Goal: Complete application form: Complete application form

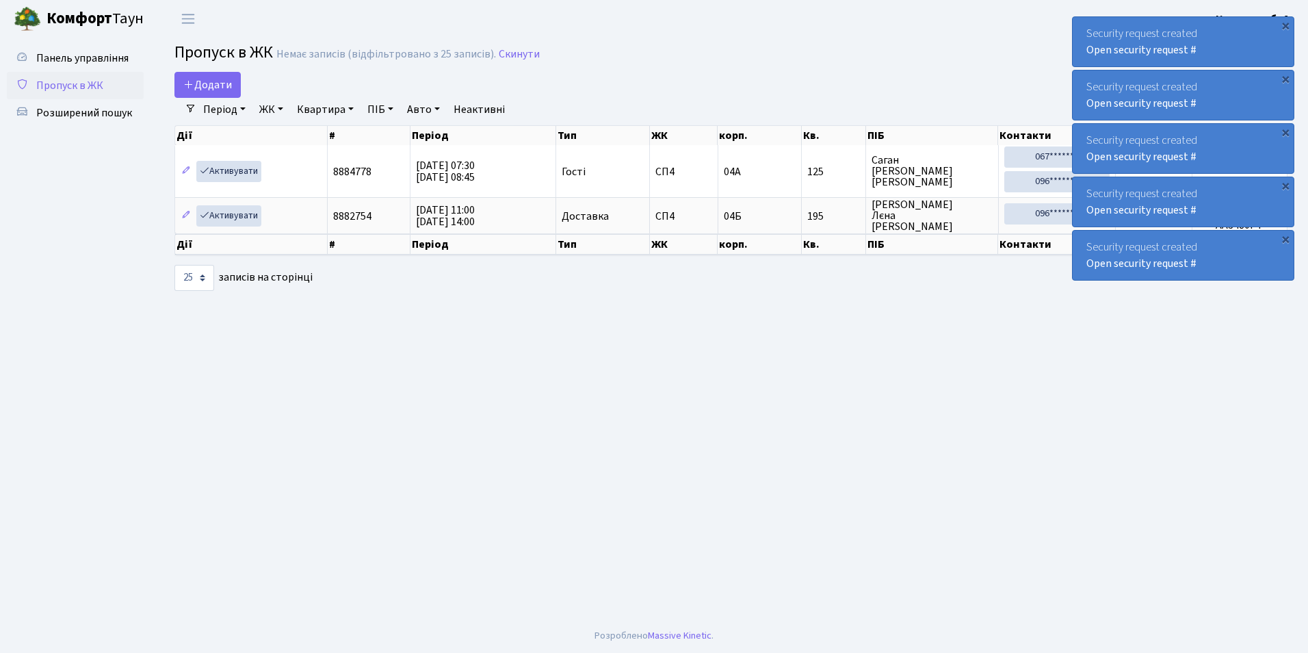
select select "25"
click at [218, 94] on link "Додати" at bounding box center [207, 85] width 66 height 26
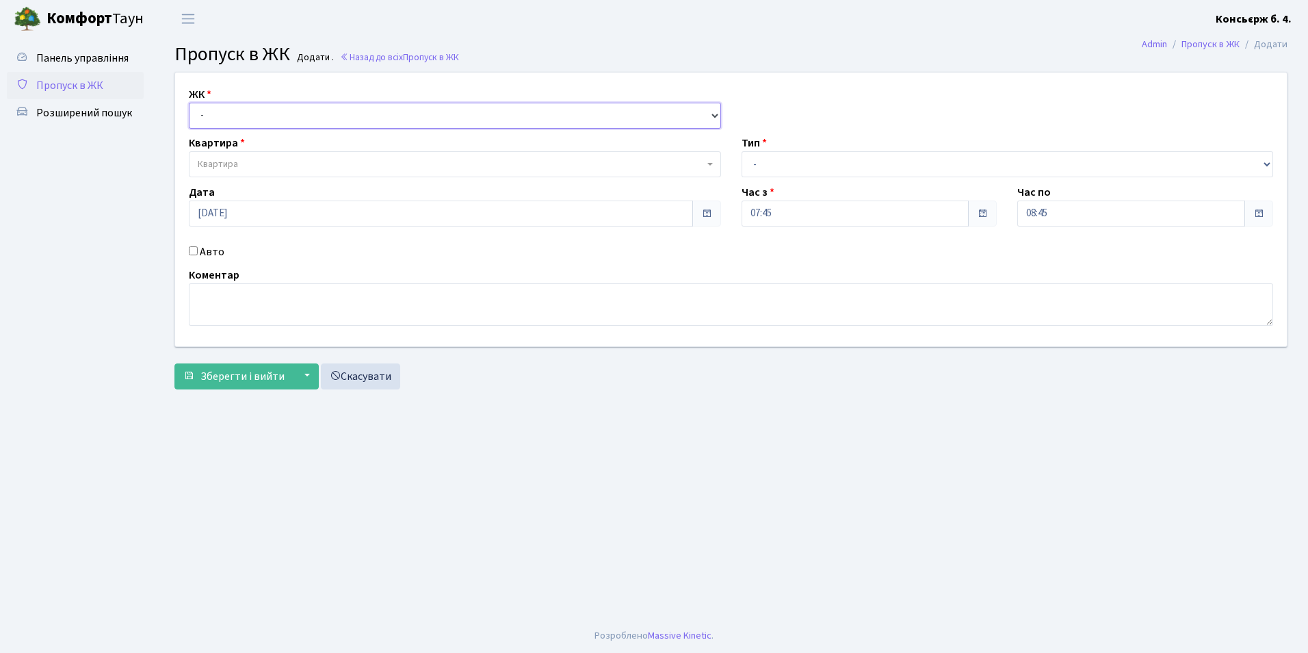
click at [291, 121] on select "- [STREET_ADDRESS]" at bounding box center [455, 116] width 532 height 26
select select "325"
click at [189, 103] on select "- [STREET_ADDRESS]" at bounding box center [455, 116] width 532 height 26
select select
click at [277, 164] on span "Квартира" at bounding box center [451, 164] width 506 height 14
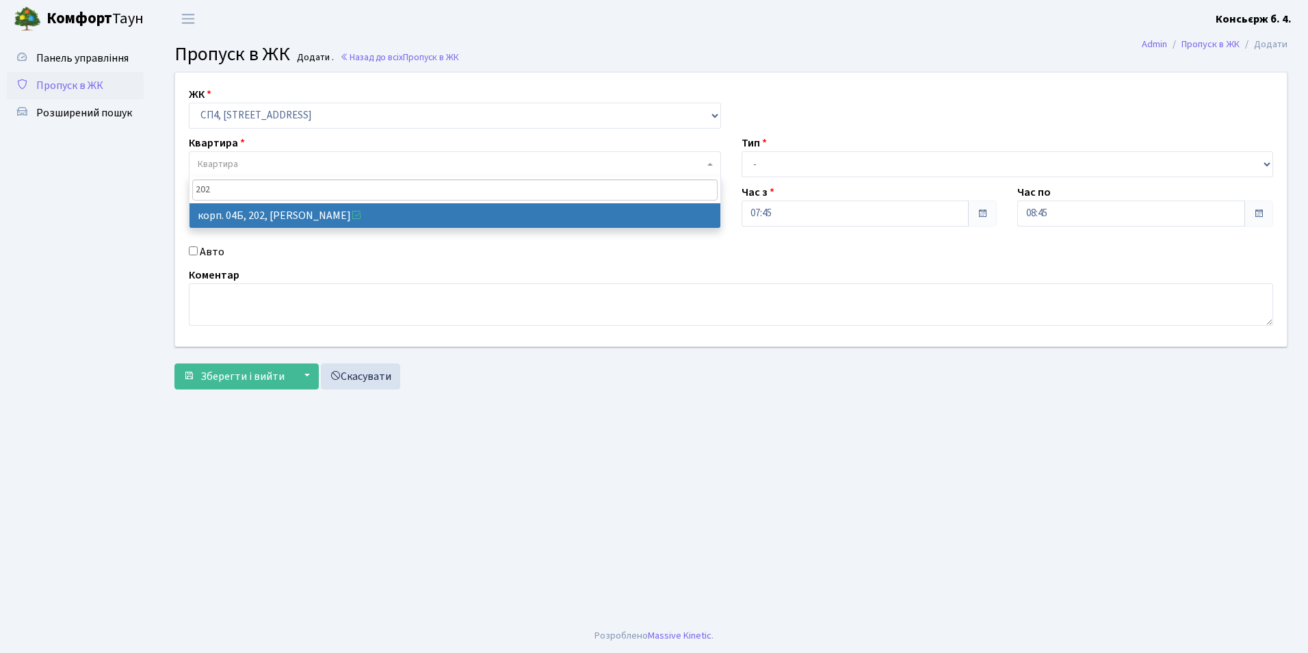
type input "202"
select select "21230"
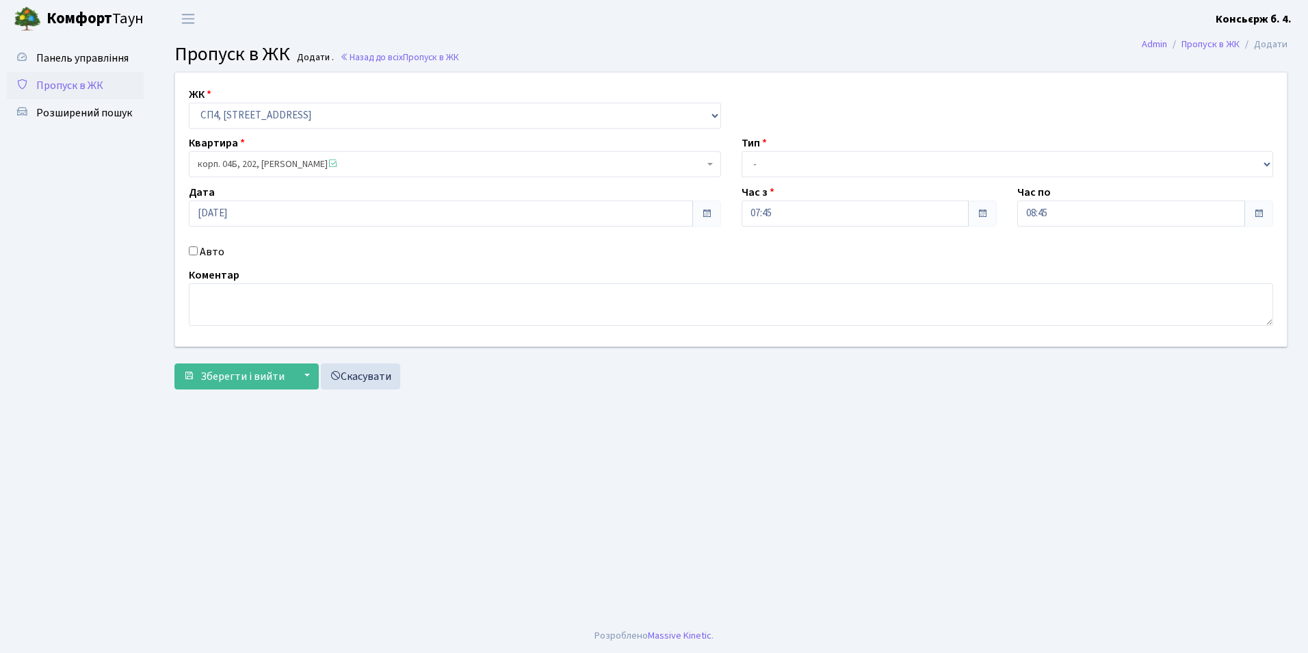
click at [198, 253] on div "Авто" at bounding box center [455, 252] width 553 height 16
click at [194, 251] on input "Авто" at bounding box center [193, 250] width 9 height 9
checkbox input "true"
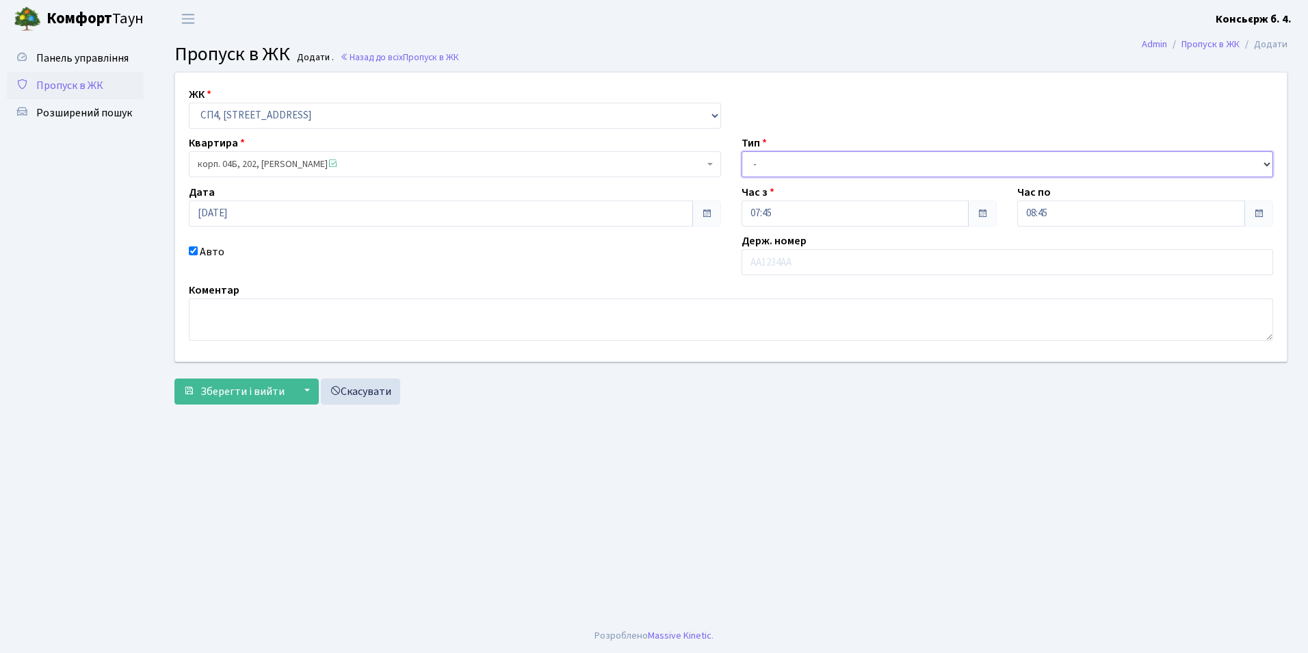
click at [759, 172] on select "- Доставка Таксі Гості Сервіс" at bounding box center [1008, 164] width 532 height 26
select select "1"
click at [742, 151] on select "- Доставка Таксі Гості Сервіс" at bounding box center [1008, 164] width 532 height 26
click at [762, 268] on input "text" at bounding box center [1008, 262] width 532 height 26
type input "К"
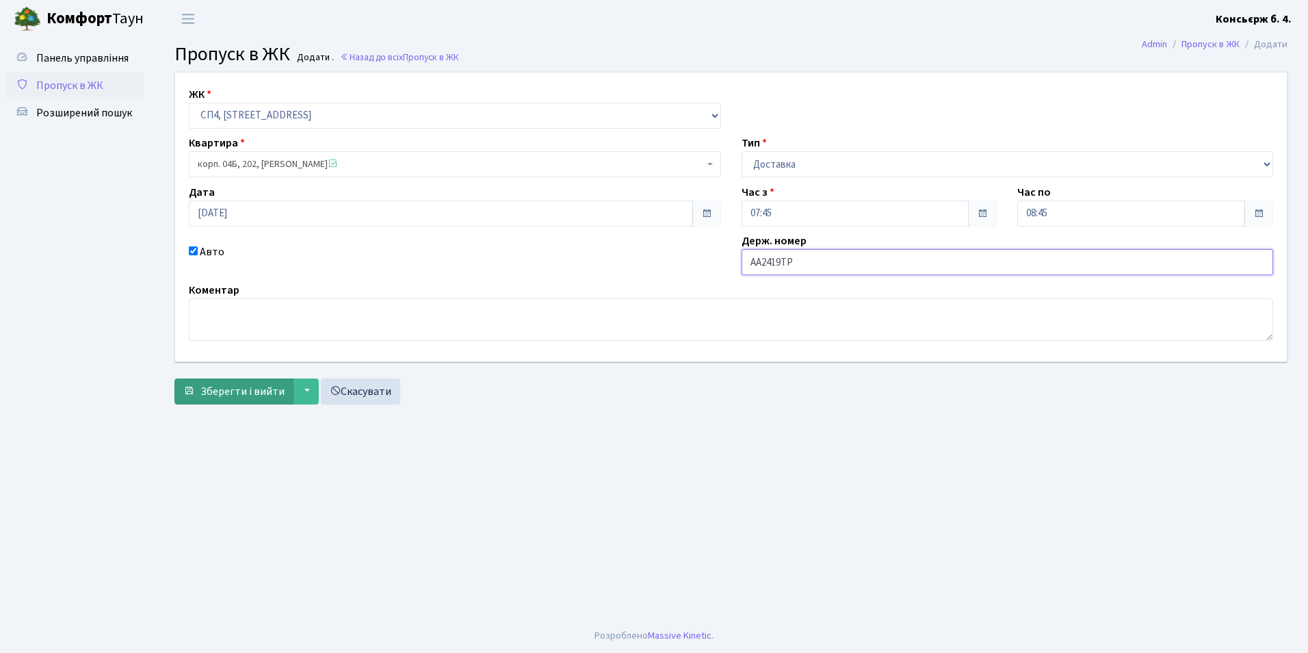
type input "АА2419ТР"
click at [216, 381] on button "Зберегти і вийти" at bounding box center [233, 391] width 119 height 26
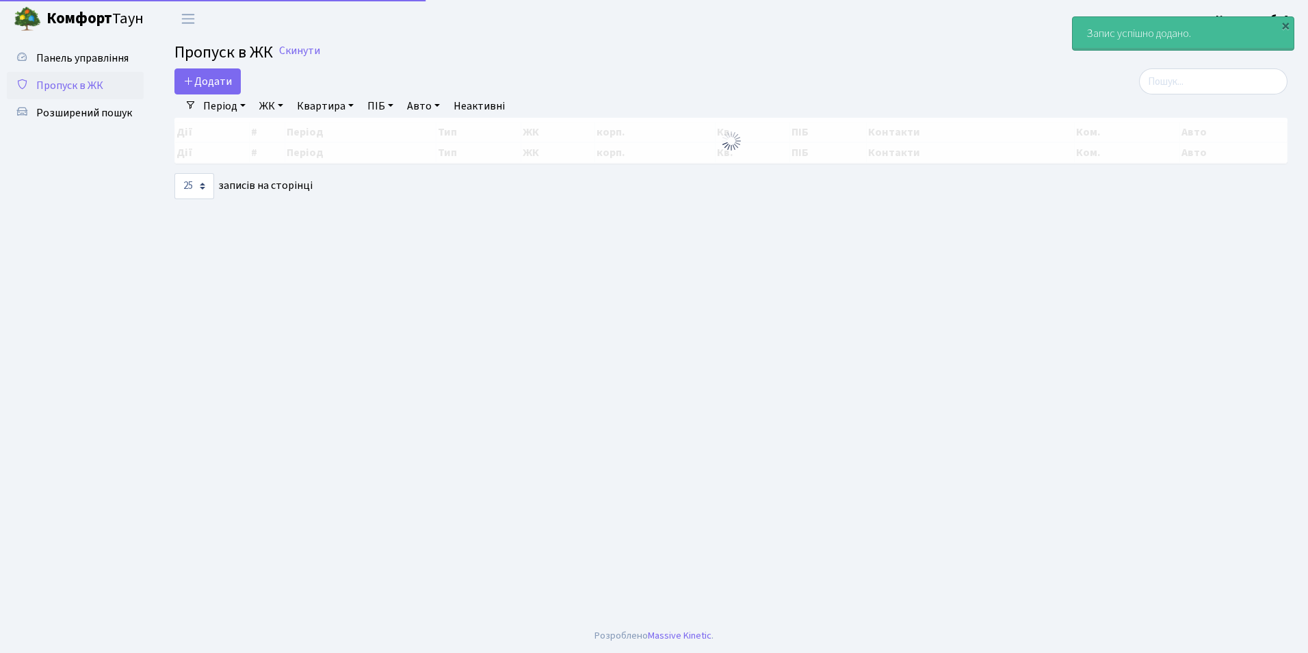
select select "25"
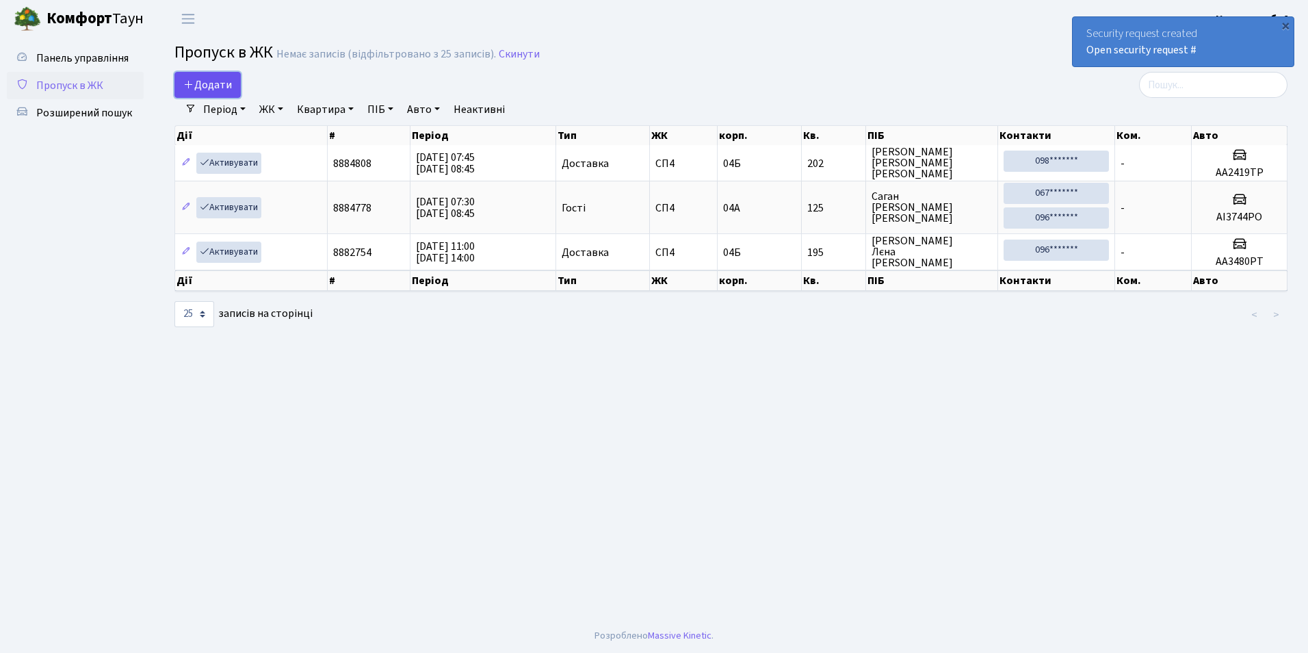
click at [206, 97] on link "Додати" at bounding box center [207, 85] width 66 height 26
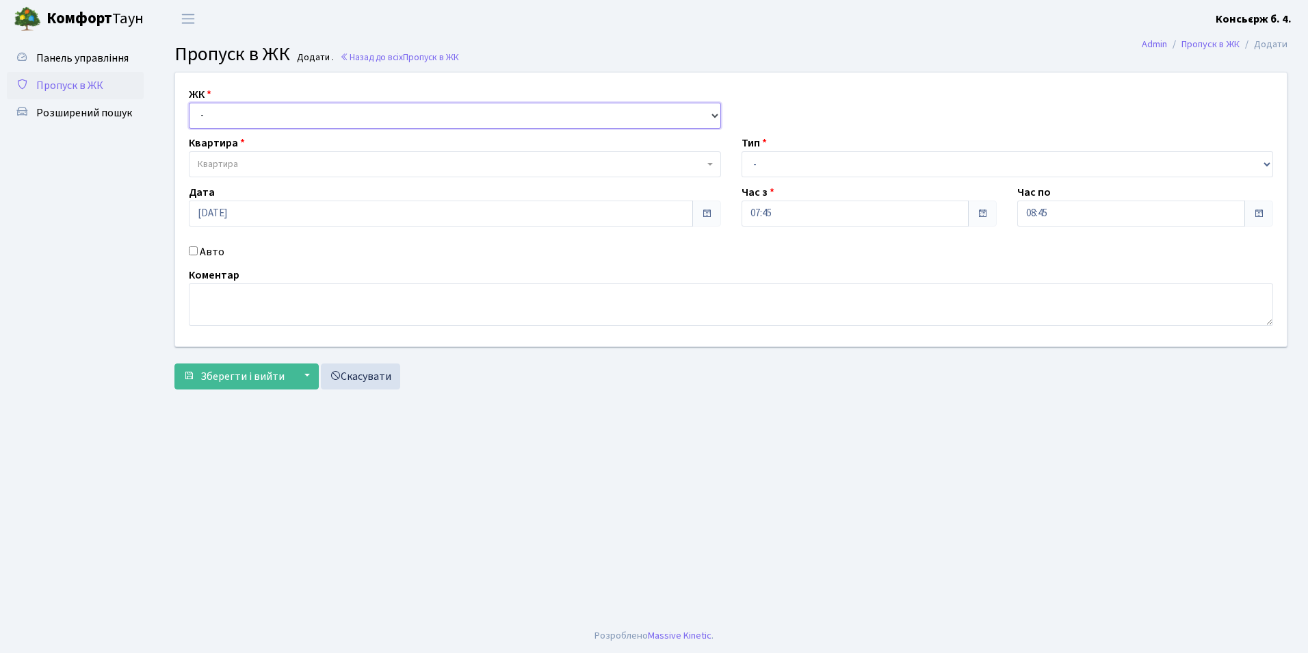
click at [216, 122] on select "- [STREET_ADDRESS]" at bounding box center [455, 116] width 532 height 26
select select "325"
click at [189, 103] on select "- [STREET_ADDRESS]" at bounding box center [455, 116] width 532 height 26
select select
click at [222, 151] on span "Квартира" at bounding box center [455, 164] width 532 height 26
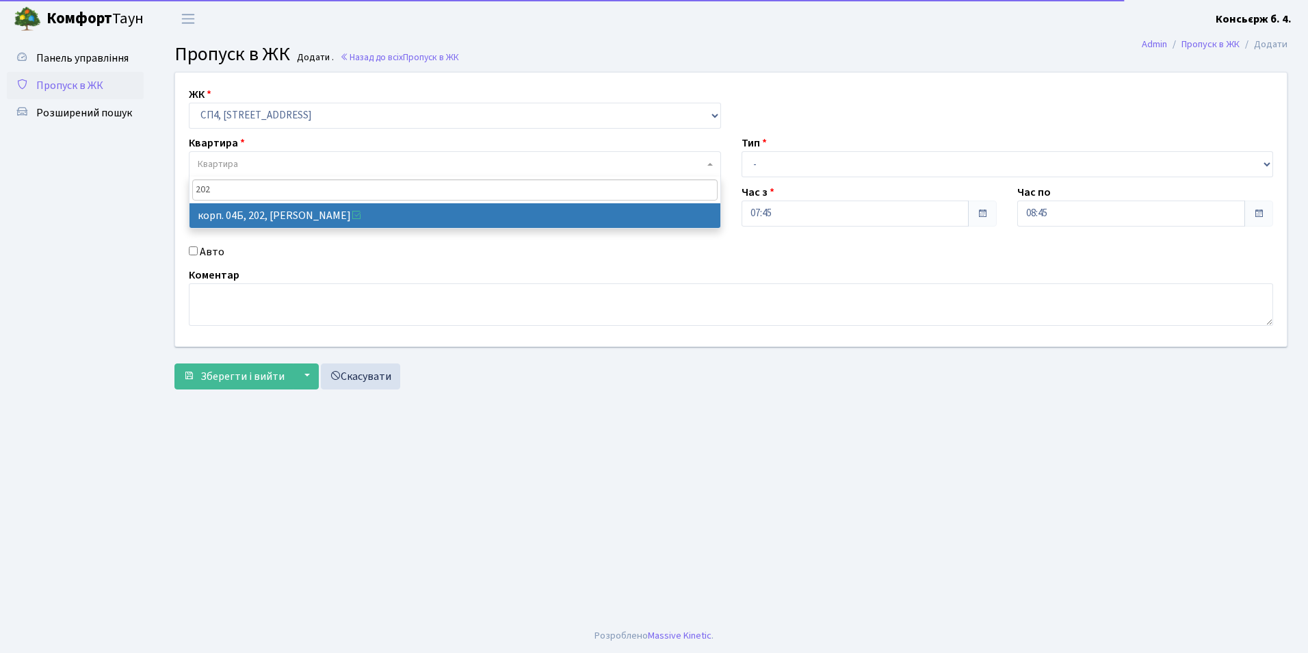
type input "202"
select select "21230"
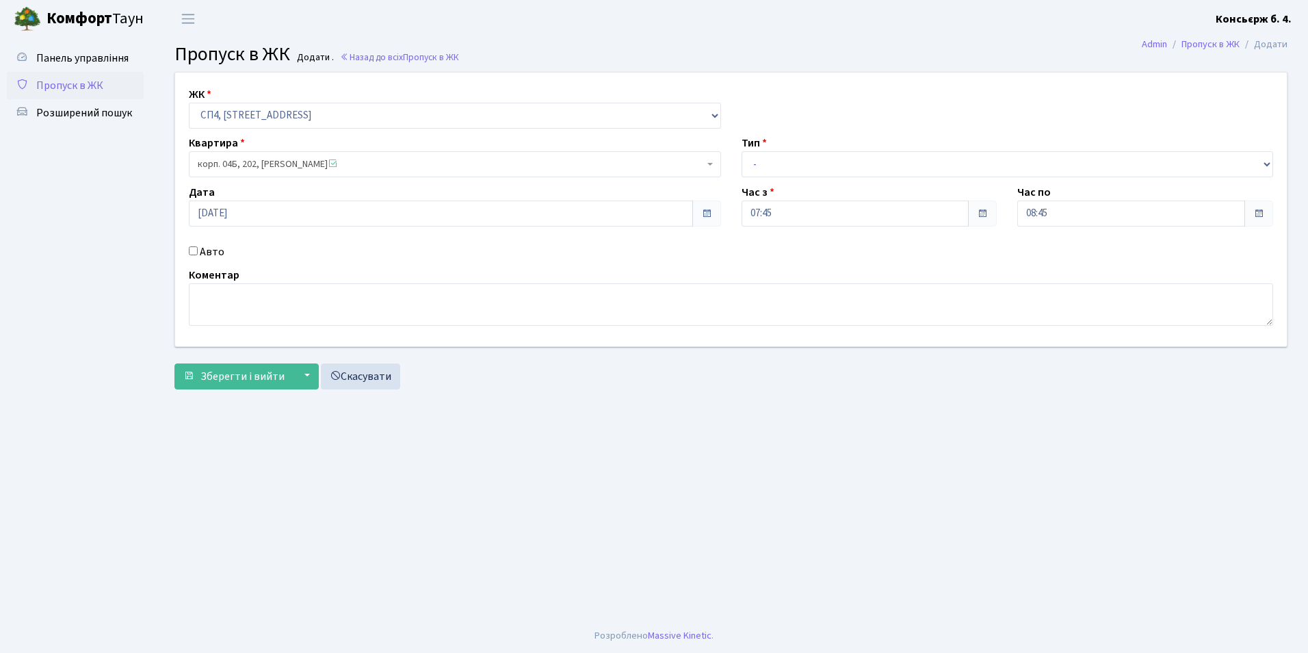
click at [190, 248] on input "Авто" at bounding box center [193, 250] width 9 height 9
checkbox input "true"
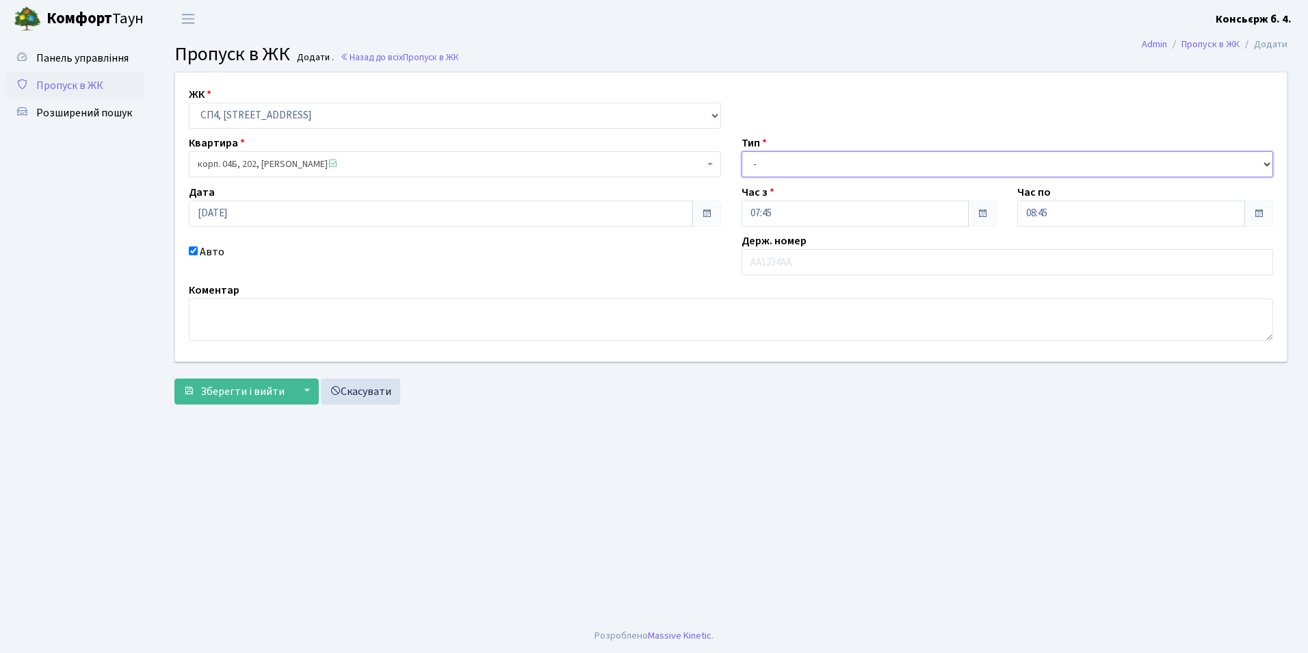
click at [762, 170] on select "- Доставка Таксі Гості Сервіс" at bounding box center [1008, 164] width 532 height 26
select select "1"
click at [742, 151] on select "- Доставка Таксі Гості Сервіс" at bounding box center [1008, 164] width 532 height 26
click at [779, 268] on input "text" at bounding box center [1008, 262] width 532 height 26
type input "КІ3925АВ"
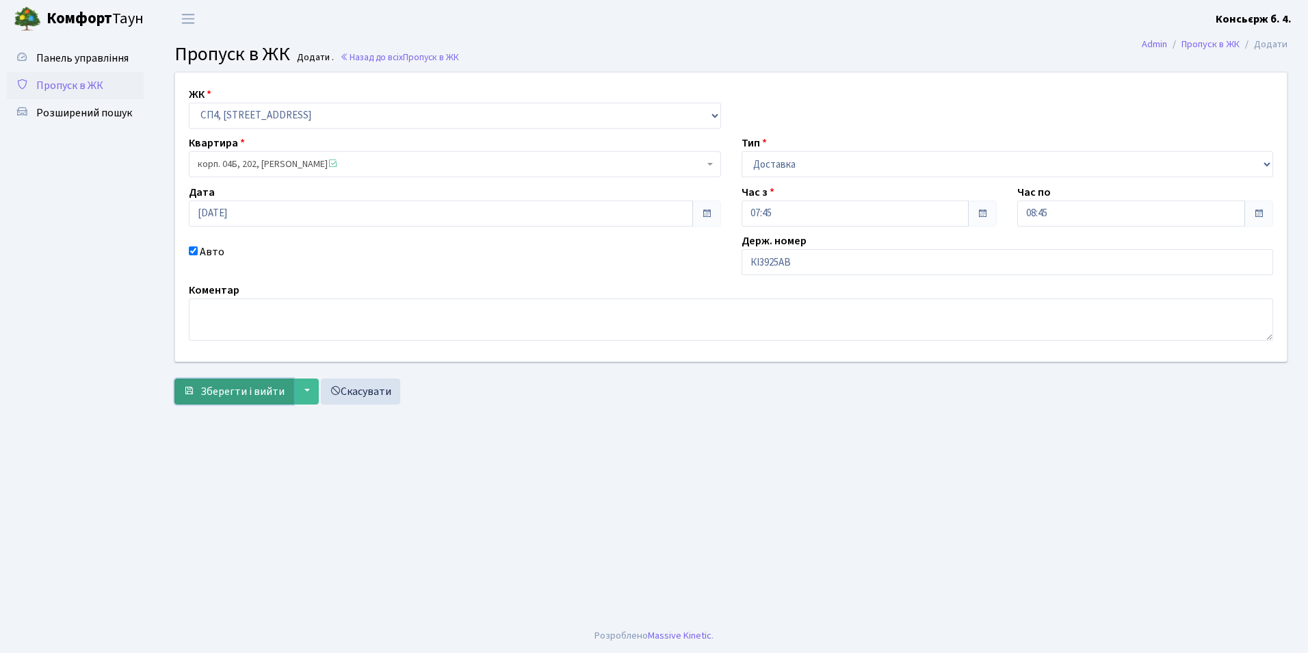
click at [248, 393] on span "Зберегти і вийти" at bounding box center [242, 391] width 84 height 15
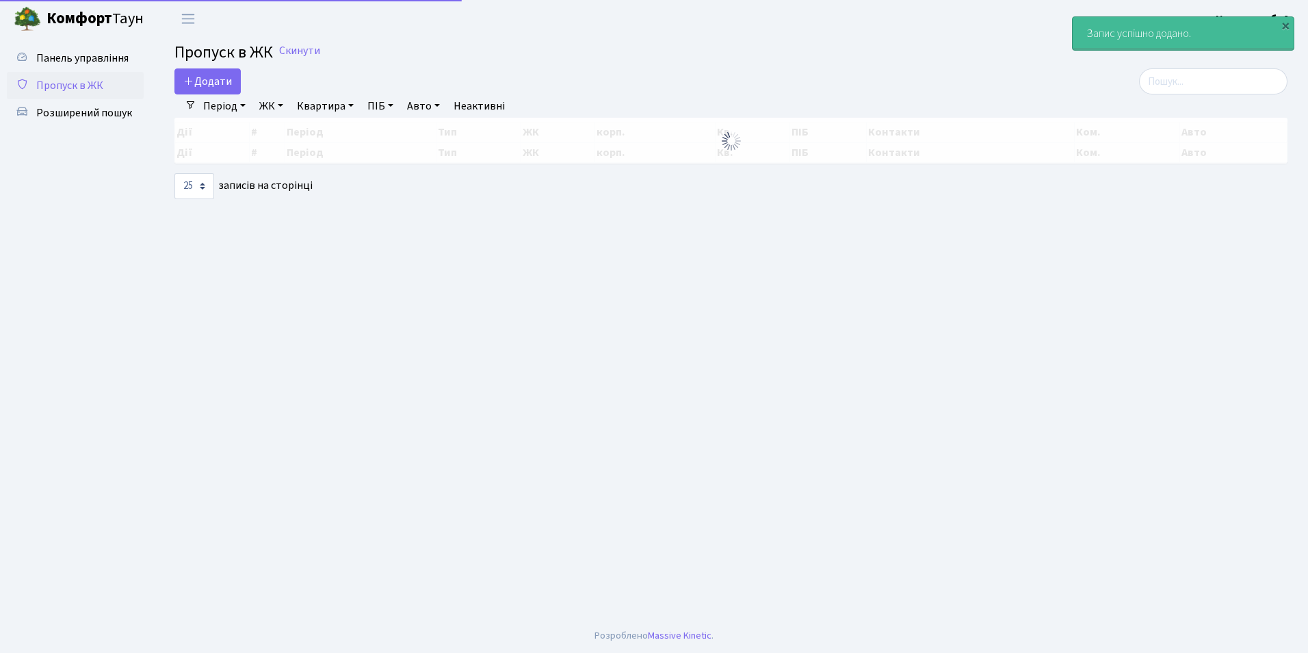
select select "25"
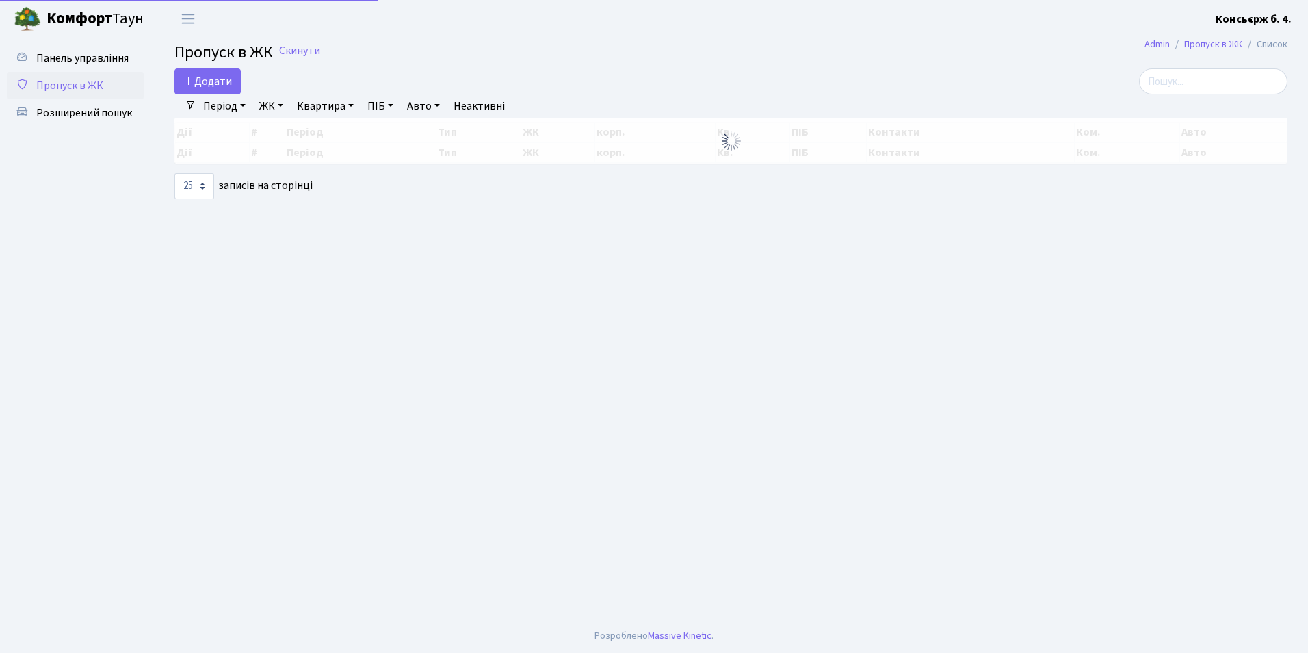
select select "25"
